Goal: Check status

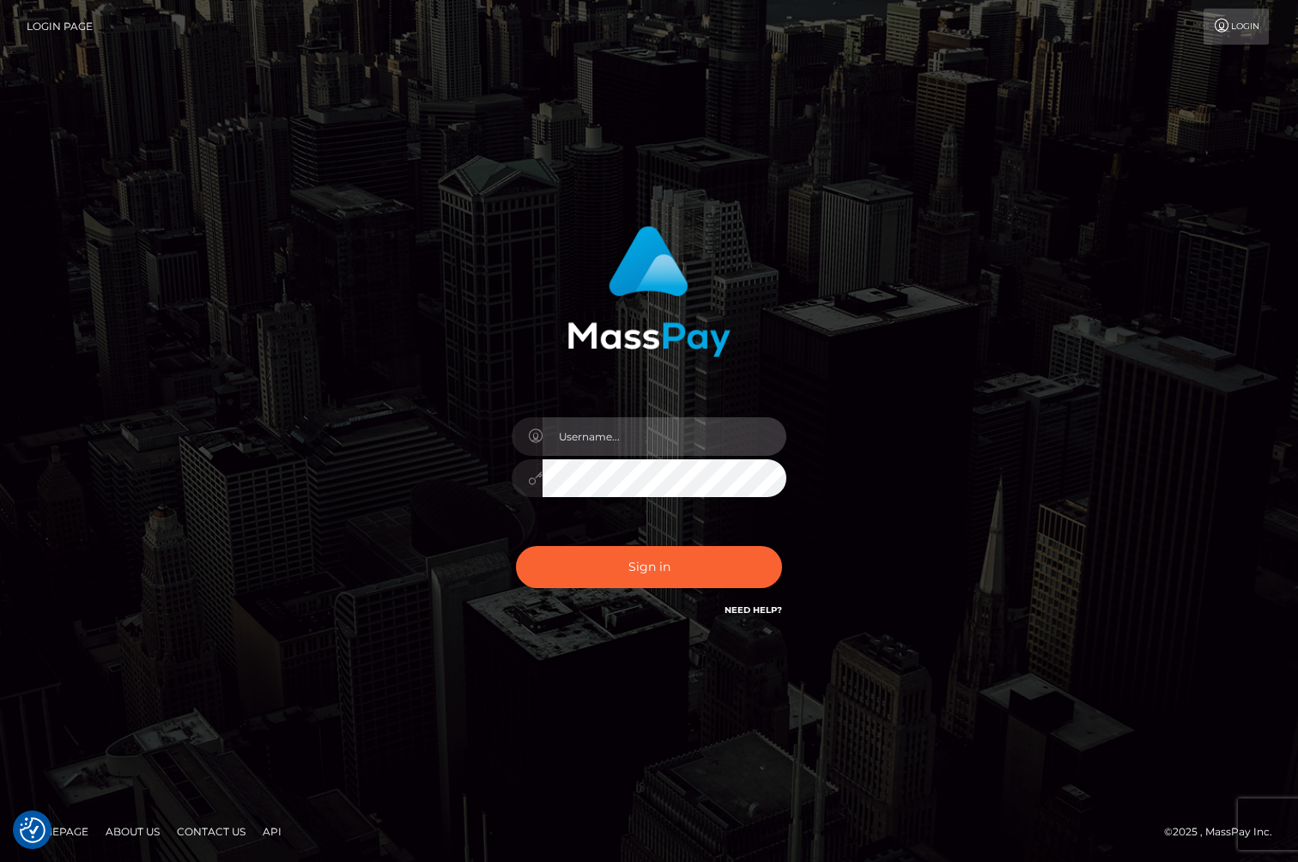
click at [642, 451] on input "text" at bounding box center [665, 436] width 244 height 39
type input "jackson.whop"
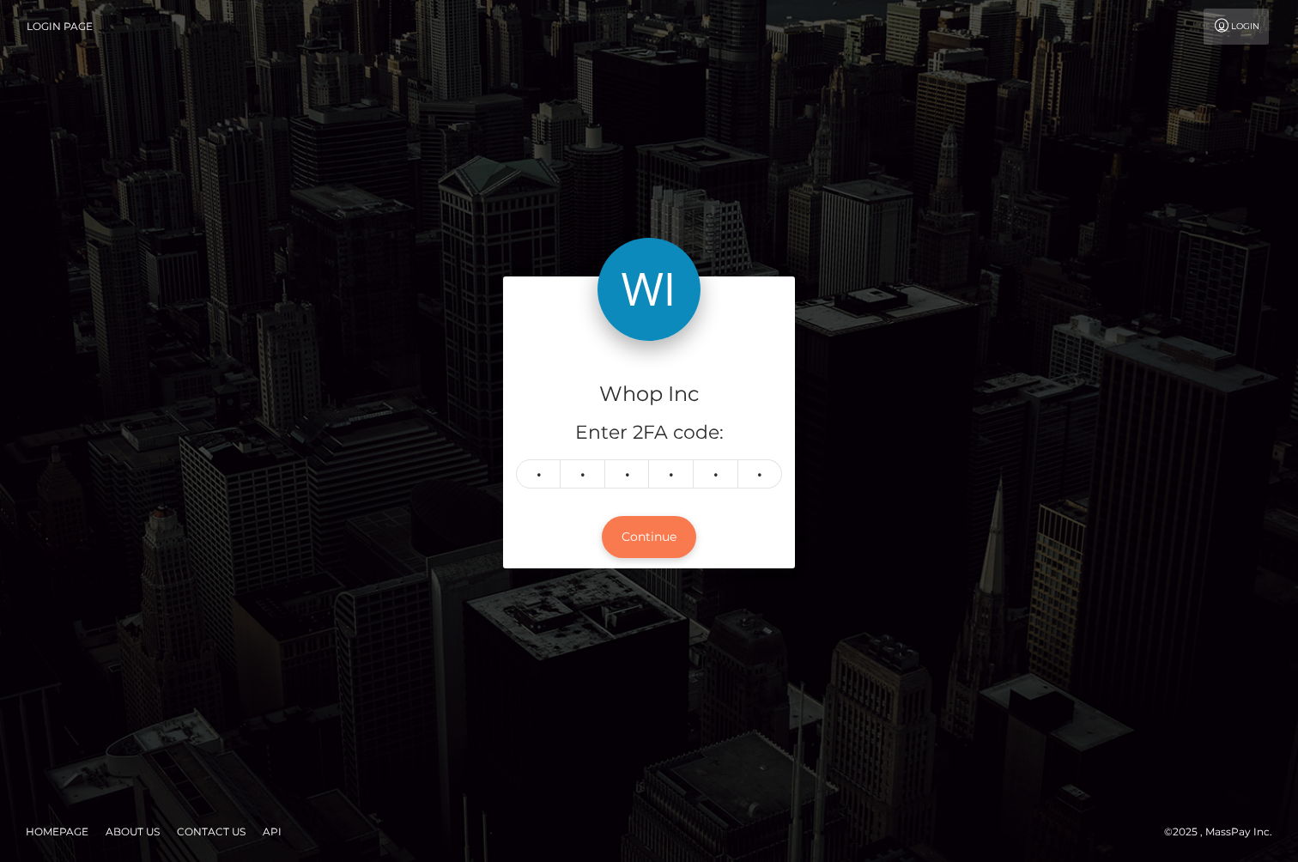
click at [657, 544] on button "Continue" at bounding box center [649, 537] width 94 height 42
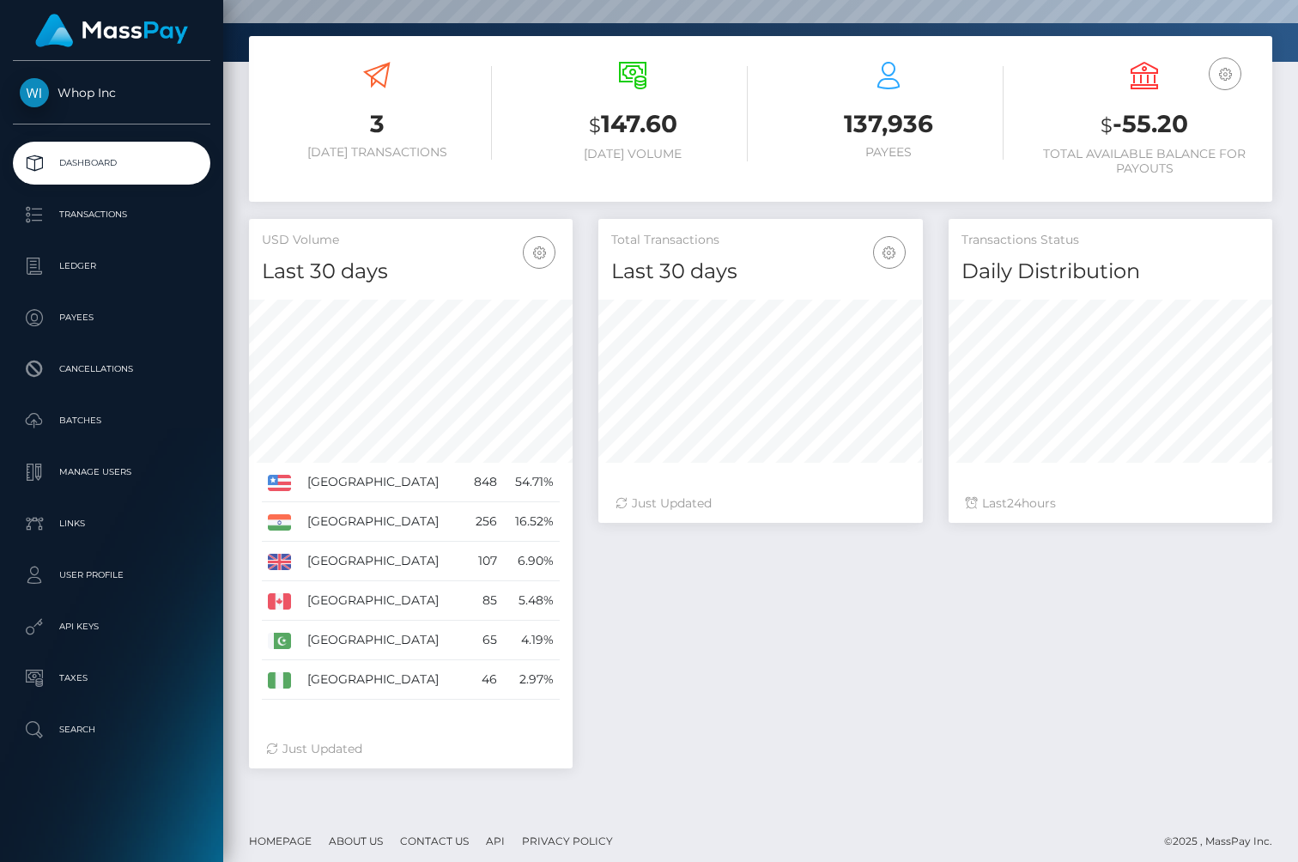
scroll to position [273, 0]
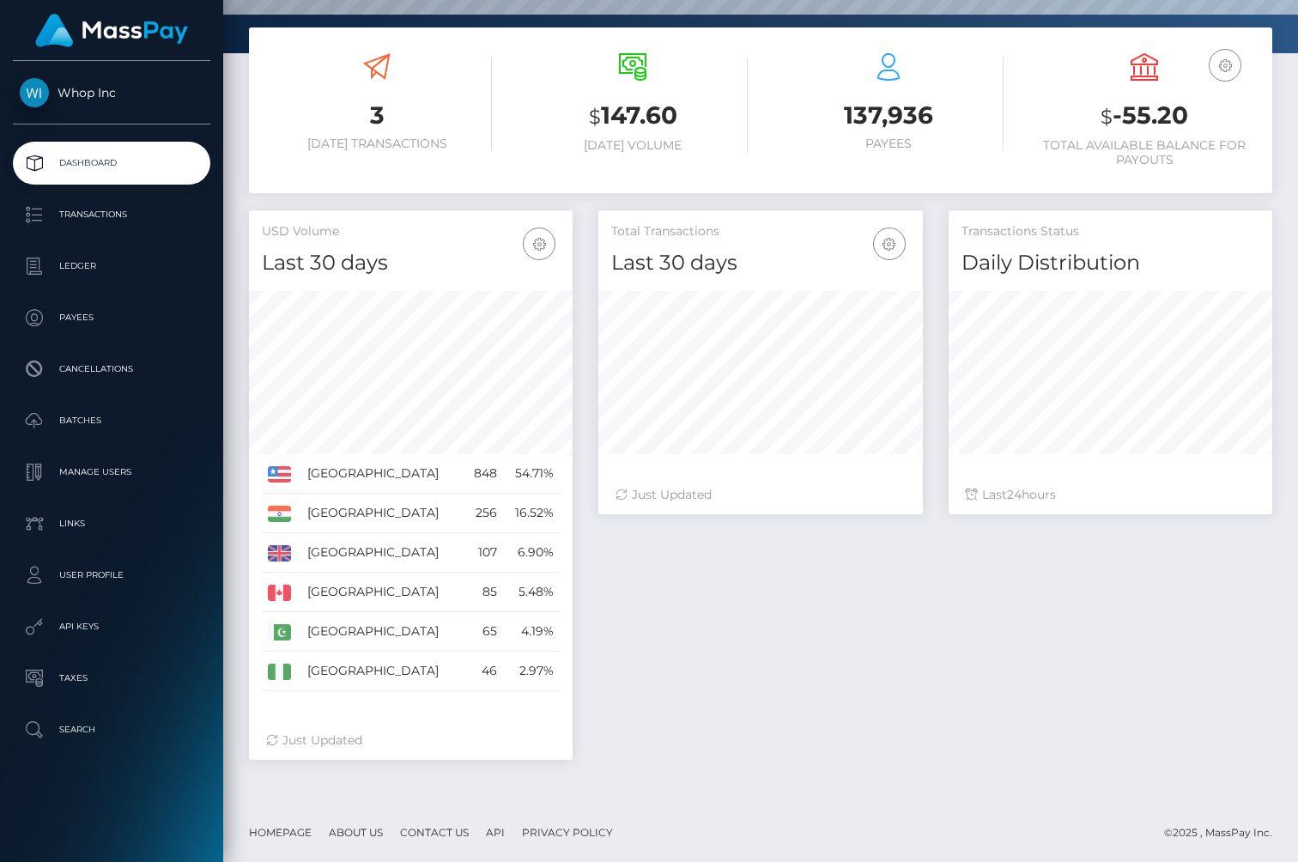
click at [894, 711] on div "Total Transactions Last 30 days Last 30 days Last 60 days Last 90 days 24" at bounding box center [936, 493] width 700 height 567
click at [132, 212] on p "Transactions" at bounding box center [112, 215] width 184 height 26
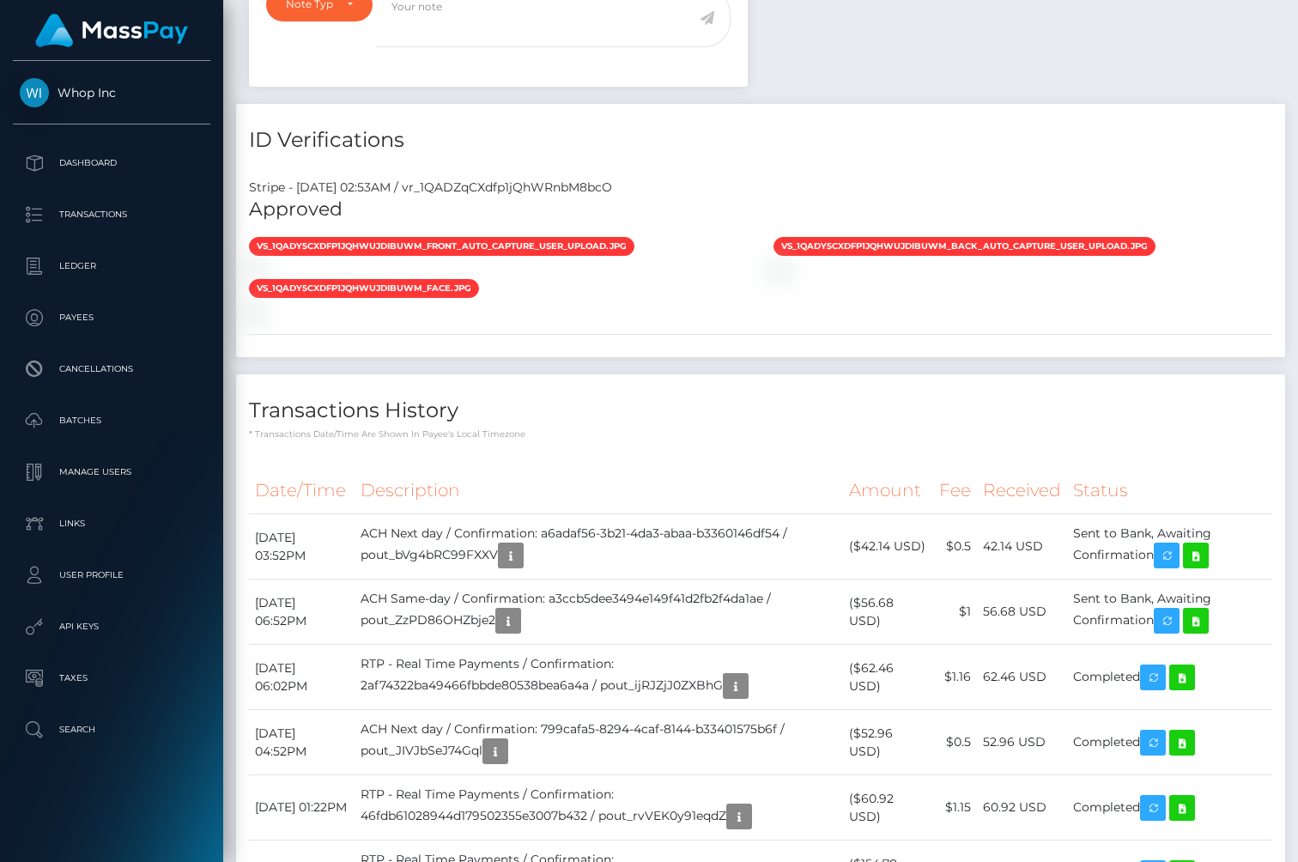
scroll to position [932, 0]
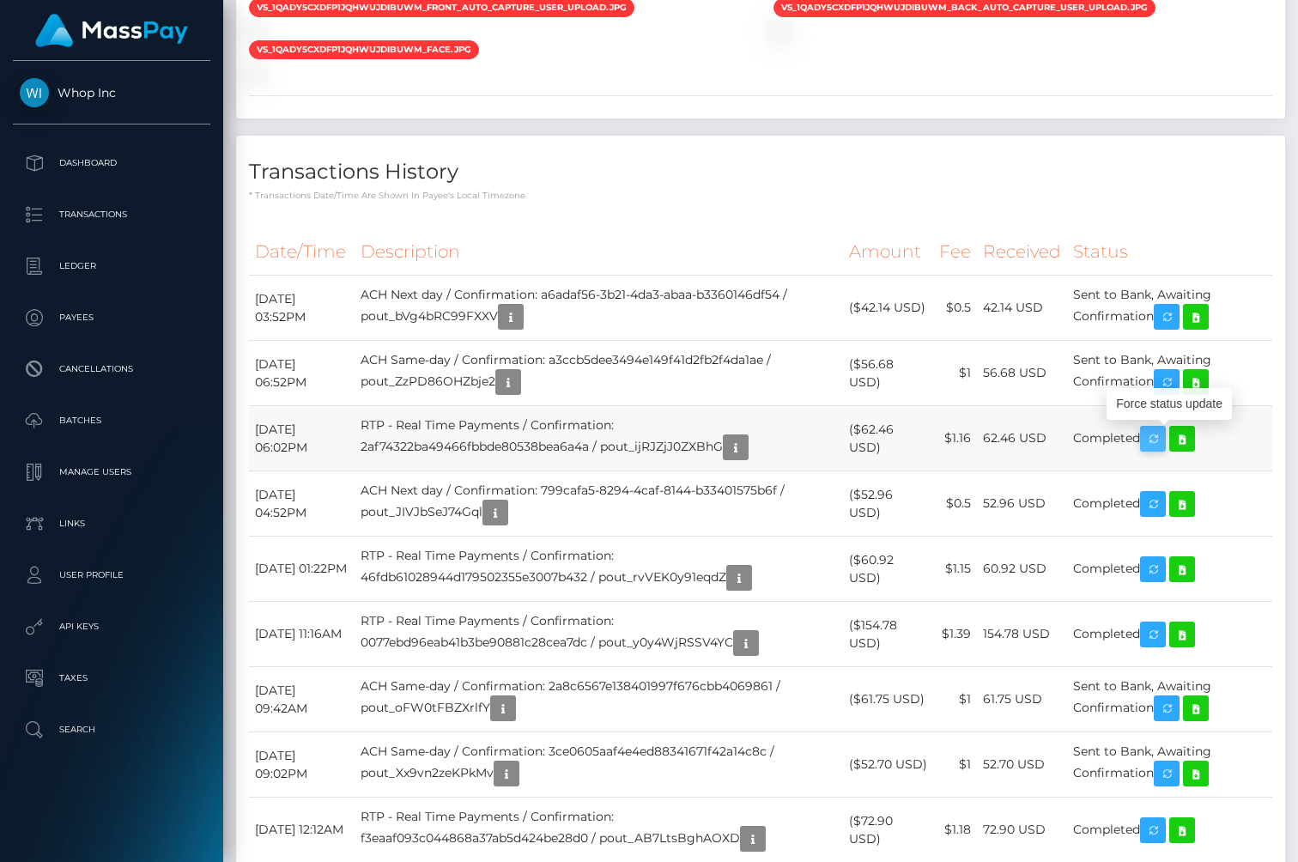
click at [1163, 435] on icon "button" at bounding box center [1153, 438] width 21 height 21
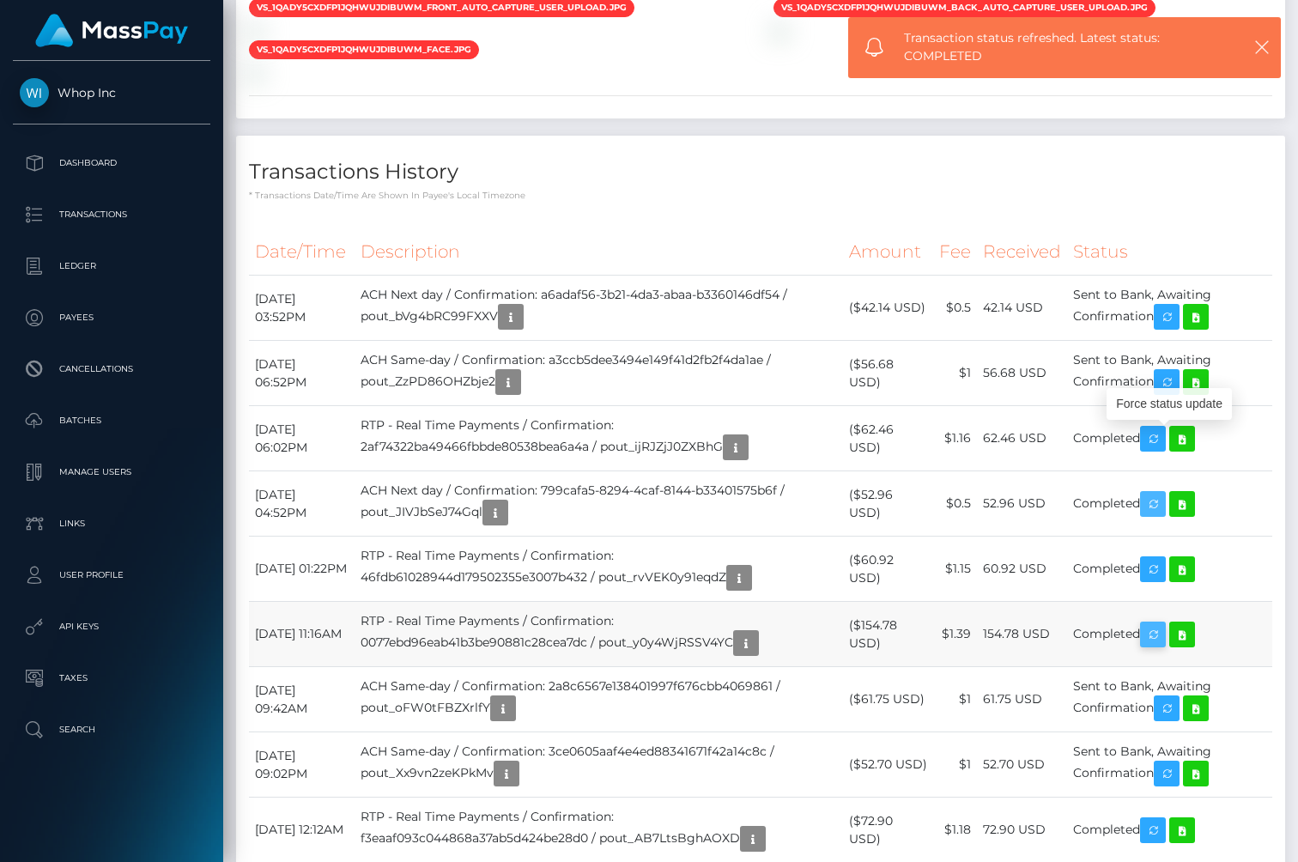
click at [1163, 507] on icon "button" at bounding box center [1153, 504] width 21 height 21
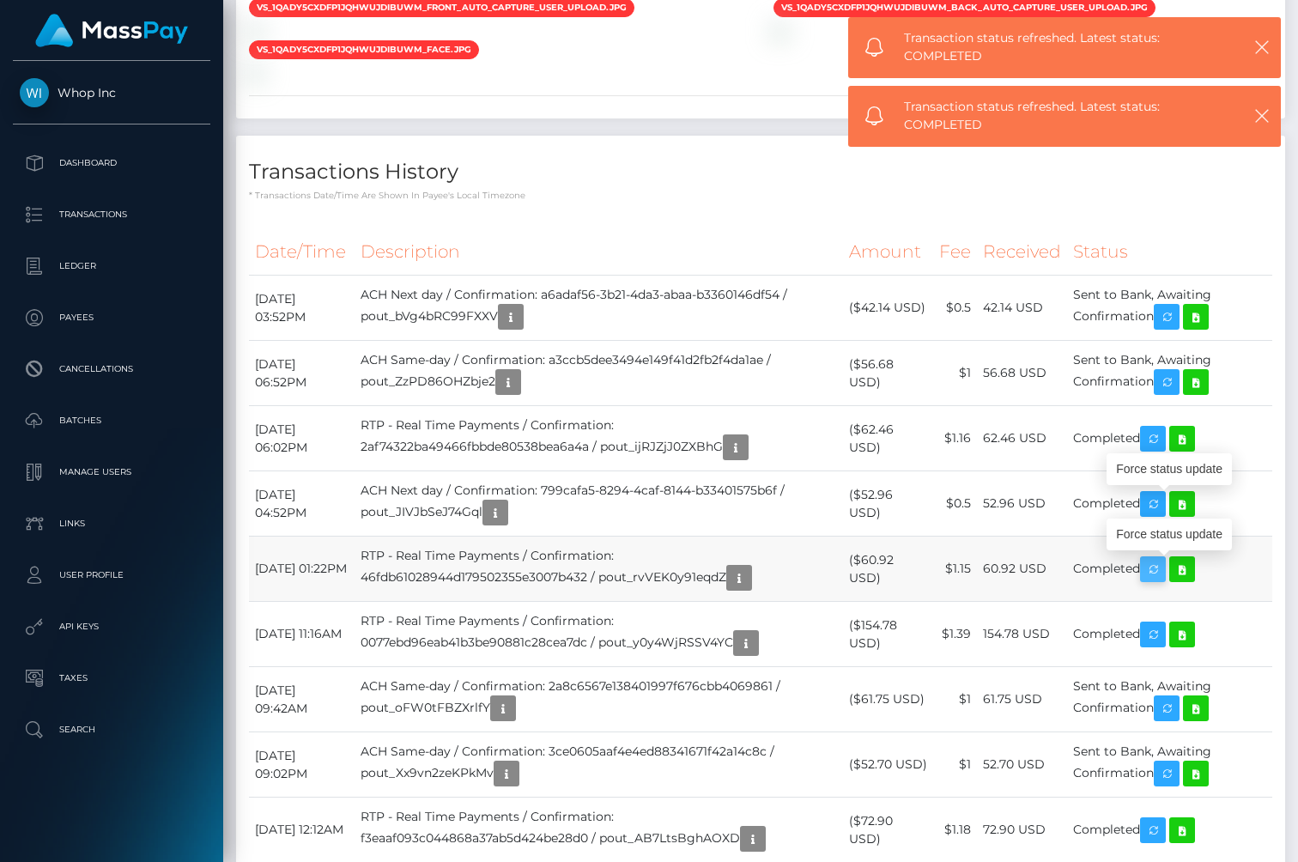
click at [1158, 571] on icon "button" at bounding box center [1153, 569] width 21 height 21
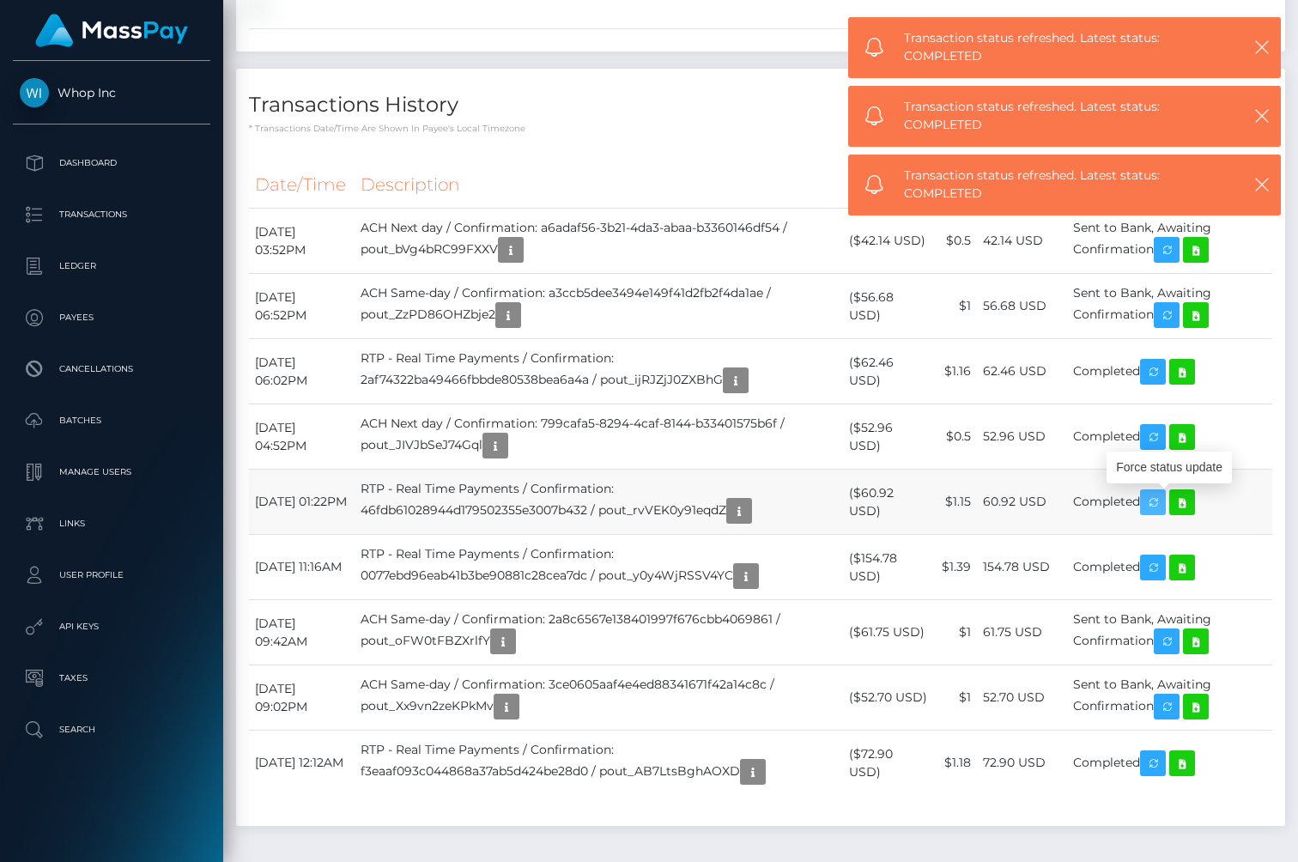
scroll to position [1029, 0]
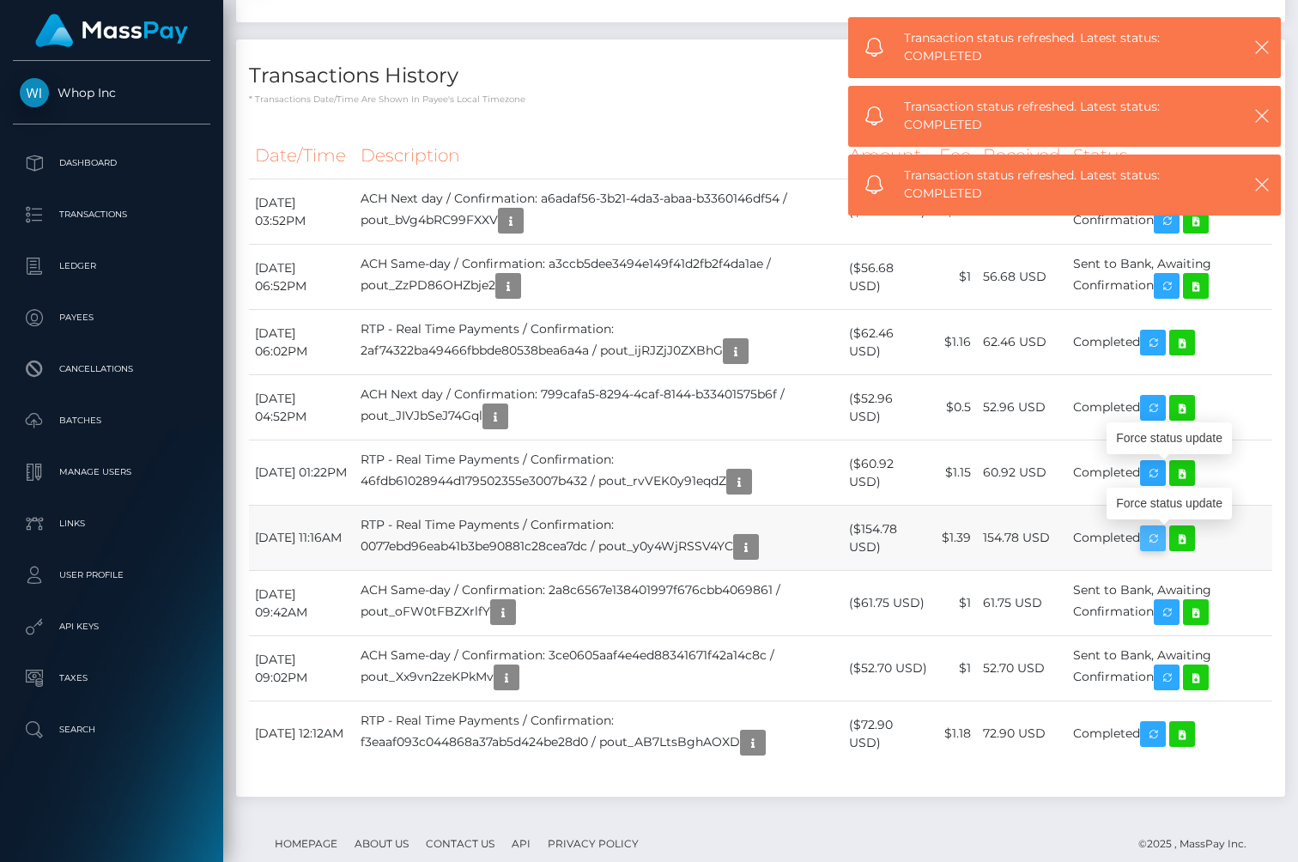
click at [1163, 542] on icon "button" at bounding box center [1153, 538] width 21 height 21
click at [1264, 47] on icon "button" at bounding box center [1262, 47] width 17 height 17
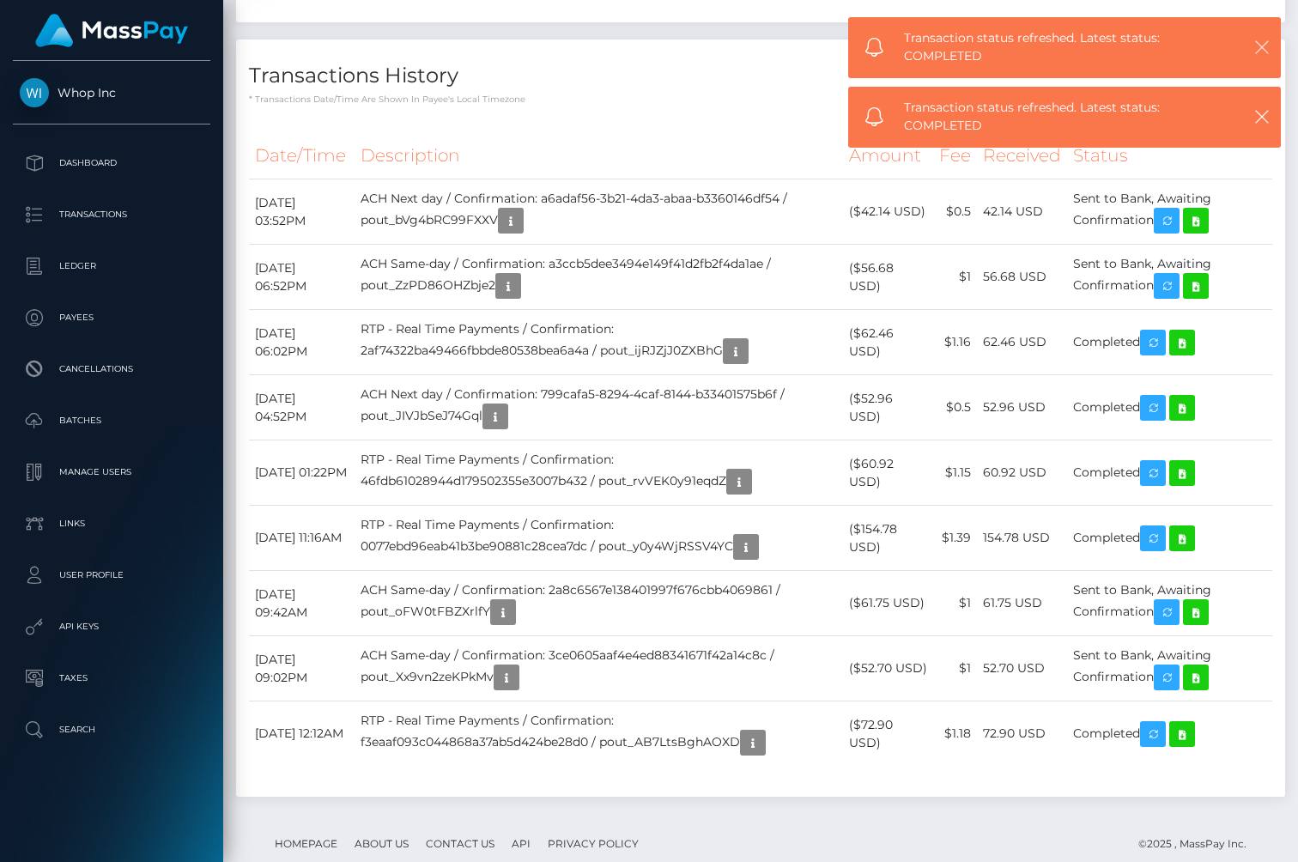
click at [1264, 47] on icon "button" at bounding box center [1262, 47] width 17 height 17
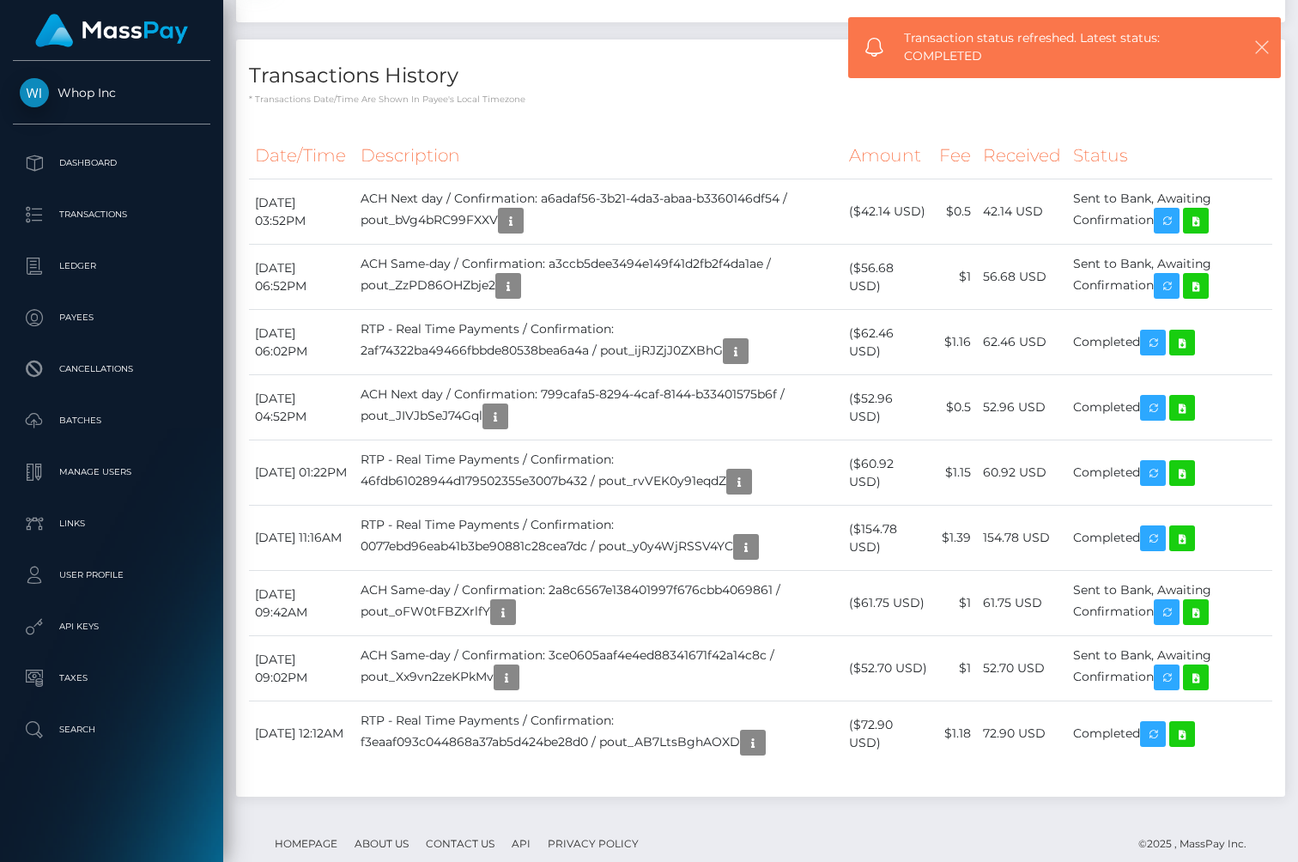
click at [1264, 47] on icon "button" at bounding box center [1262, 47] width 17 height 17
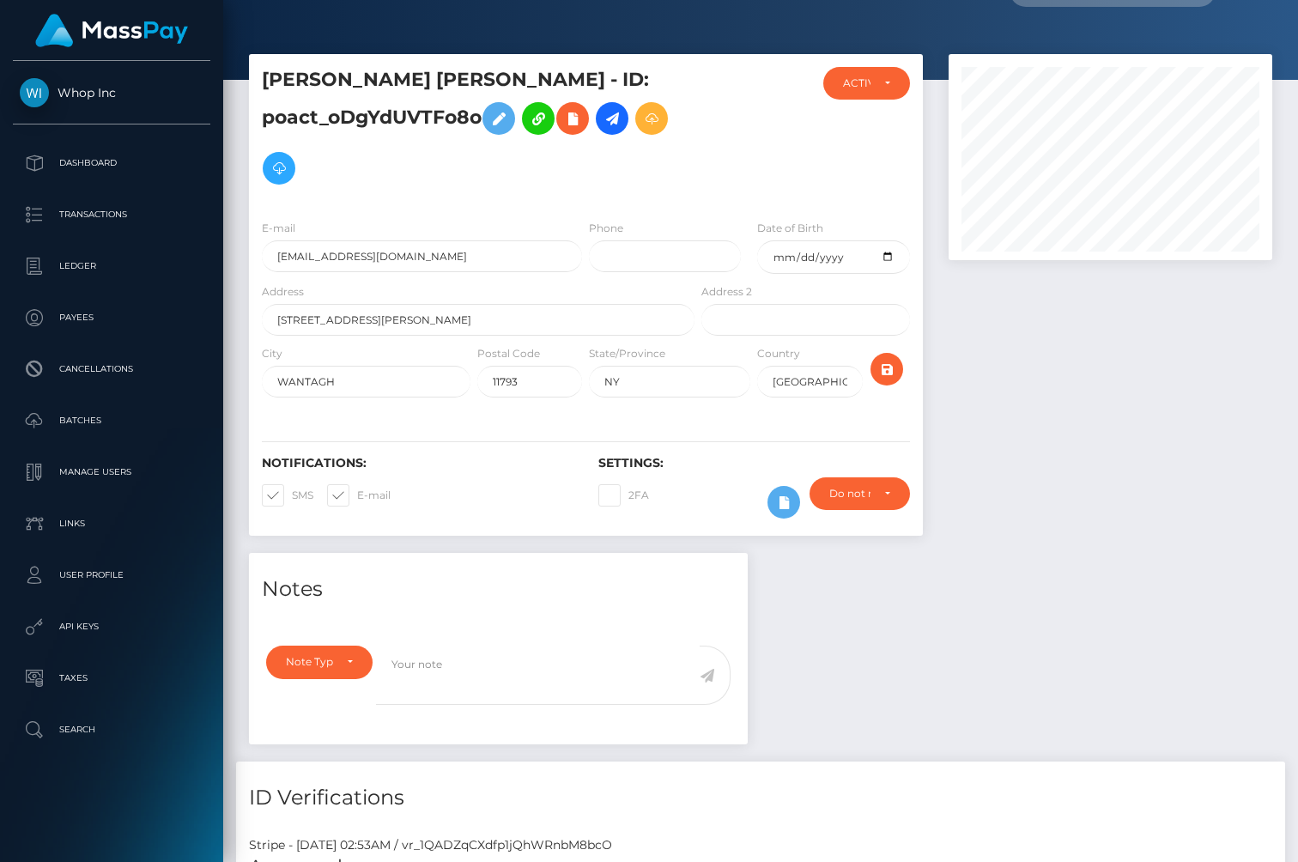
scroll to position [0, 0]
